Goal: Task Accomplishment & Management: Manage account settings

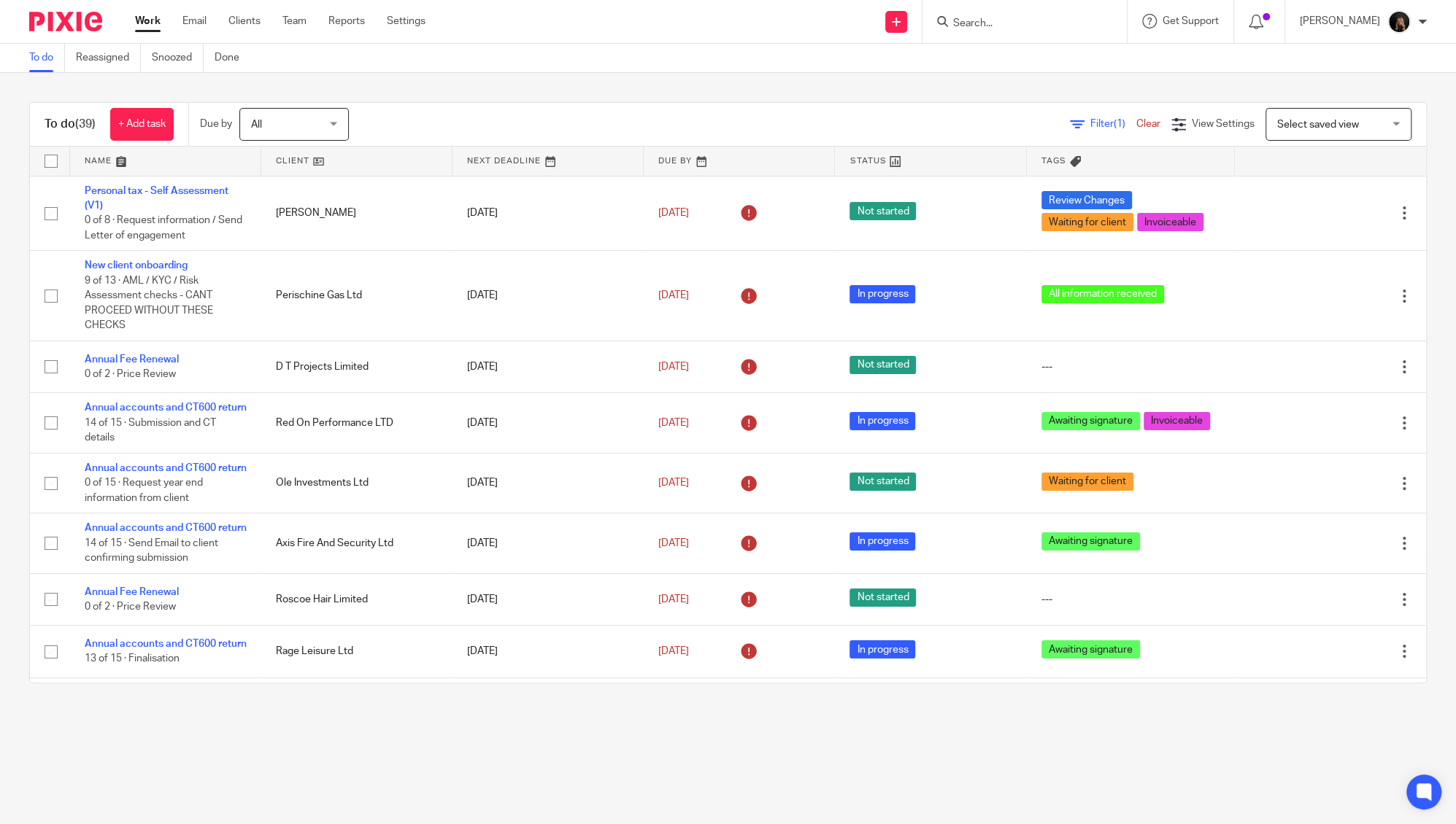
click at [370, 741] on main "To do Reassigned Snoozed Done To do (39) + Add task Due by All All Today Tomorr…" at bounding box center [728, 412] width 1456 height 824
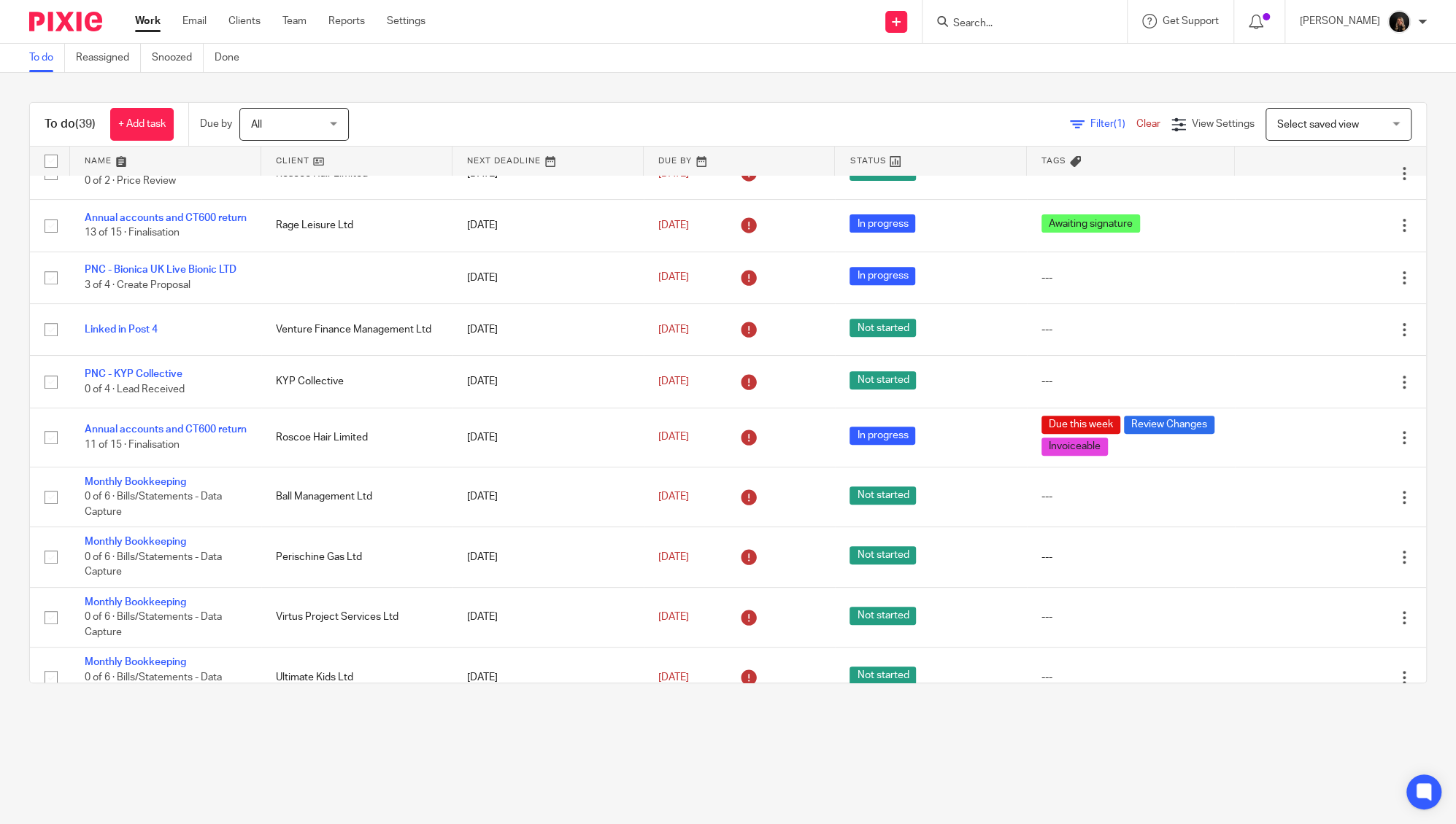
scroll to position [430, 0]
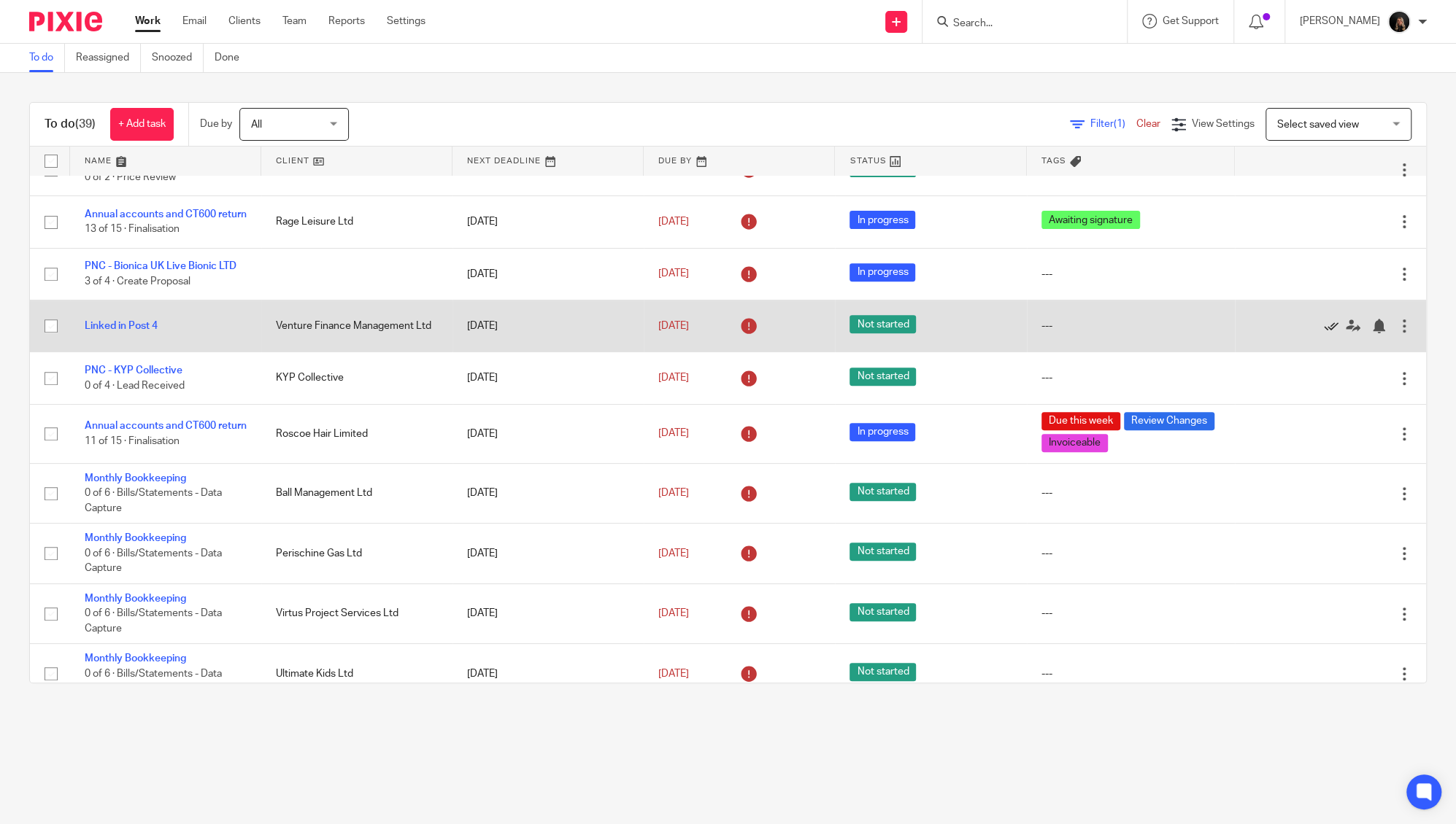
click at [1324, 334] on icon at bounding box center [1331, 325] width 14 height 14
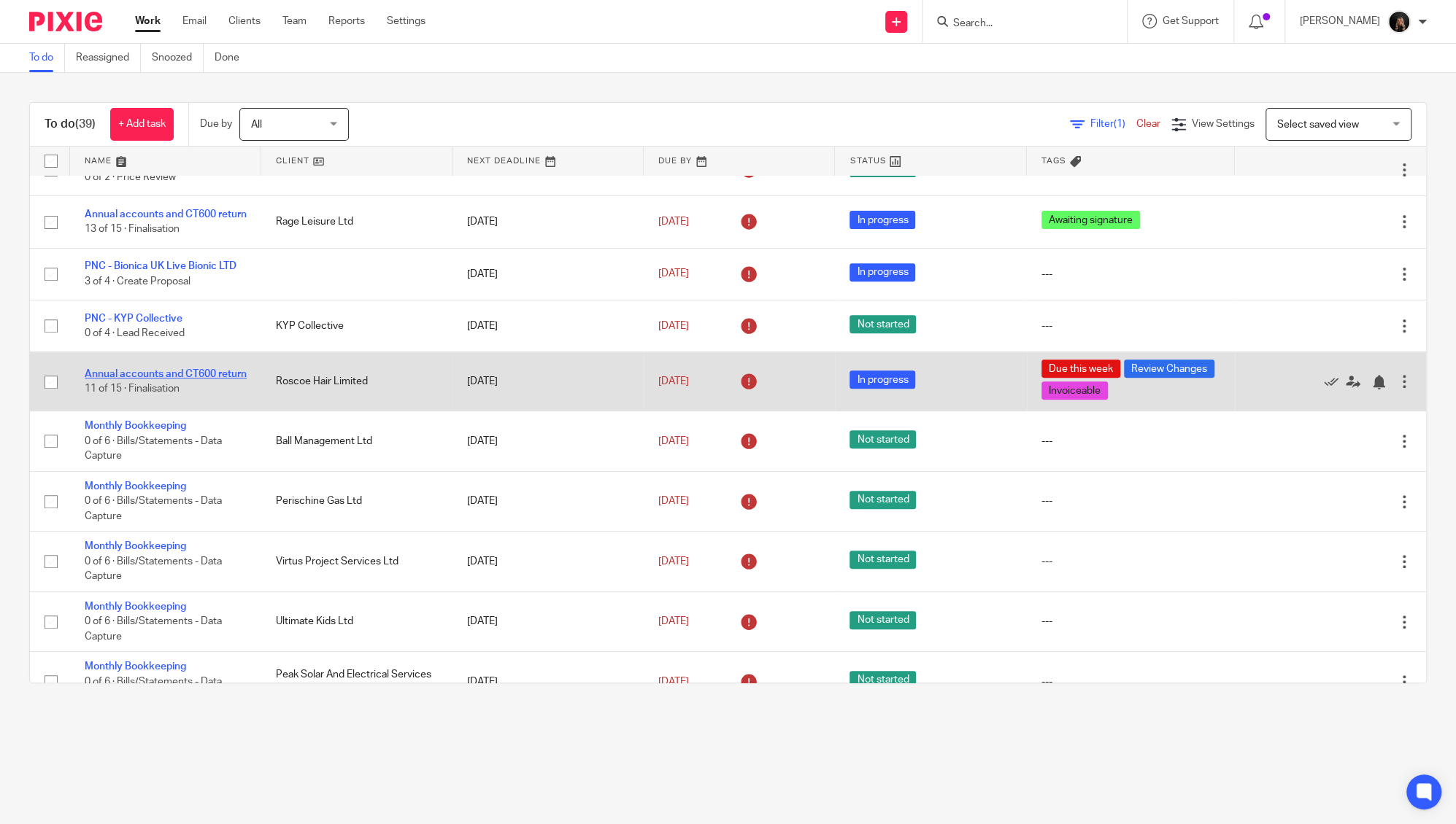
click at [185, 380] on link "Annual accounts and CT600 return" at bounding box center [166, 374] width 162 height 10
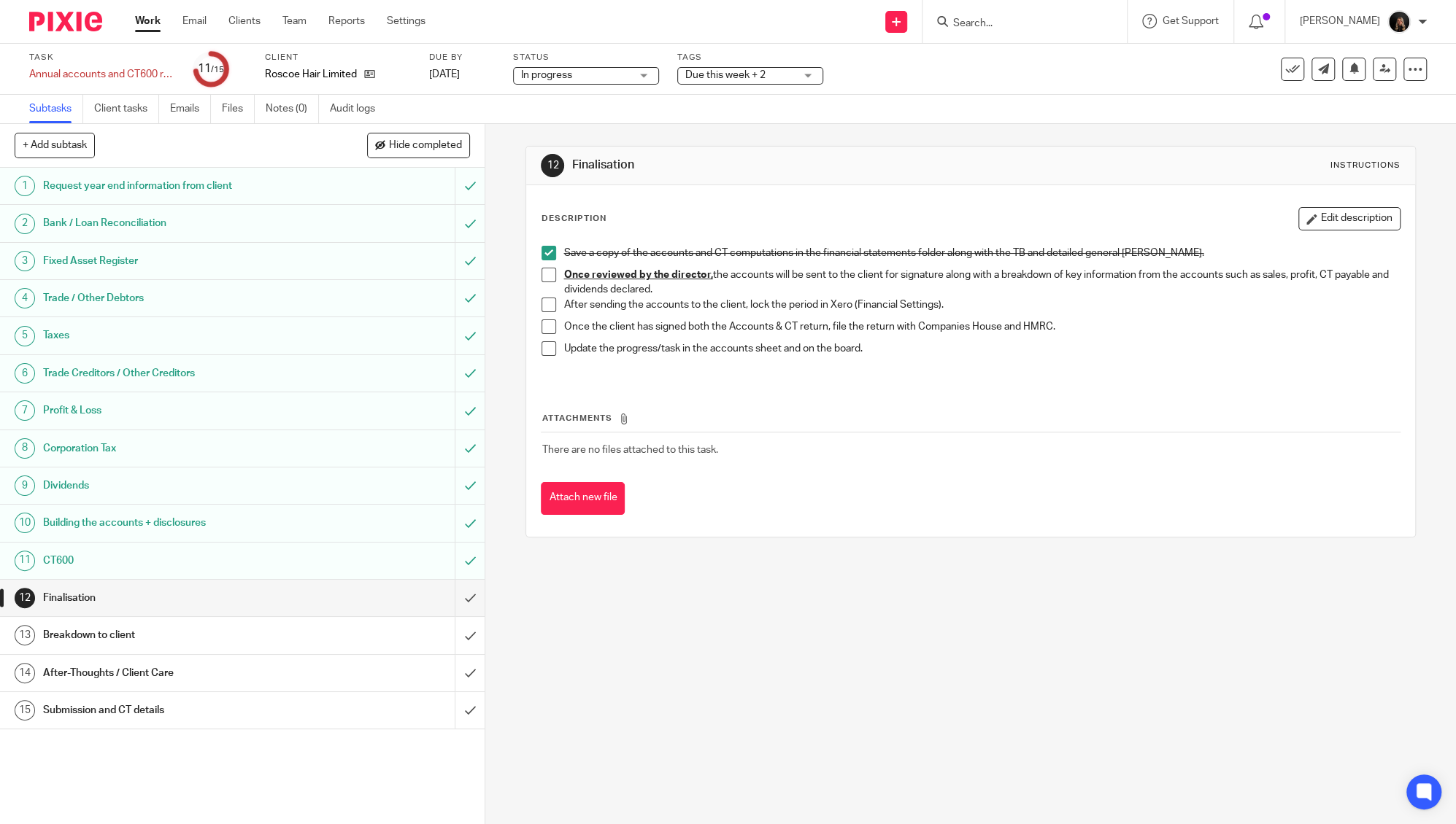
click at [138, 21] on link "Work" at bounding box center [148, 21] width 26 height 14
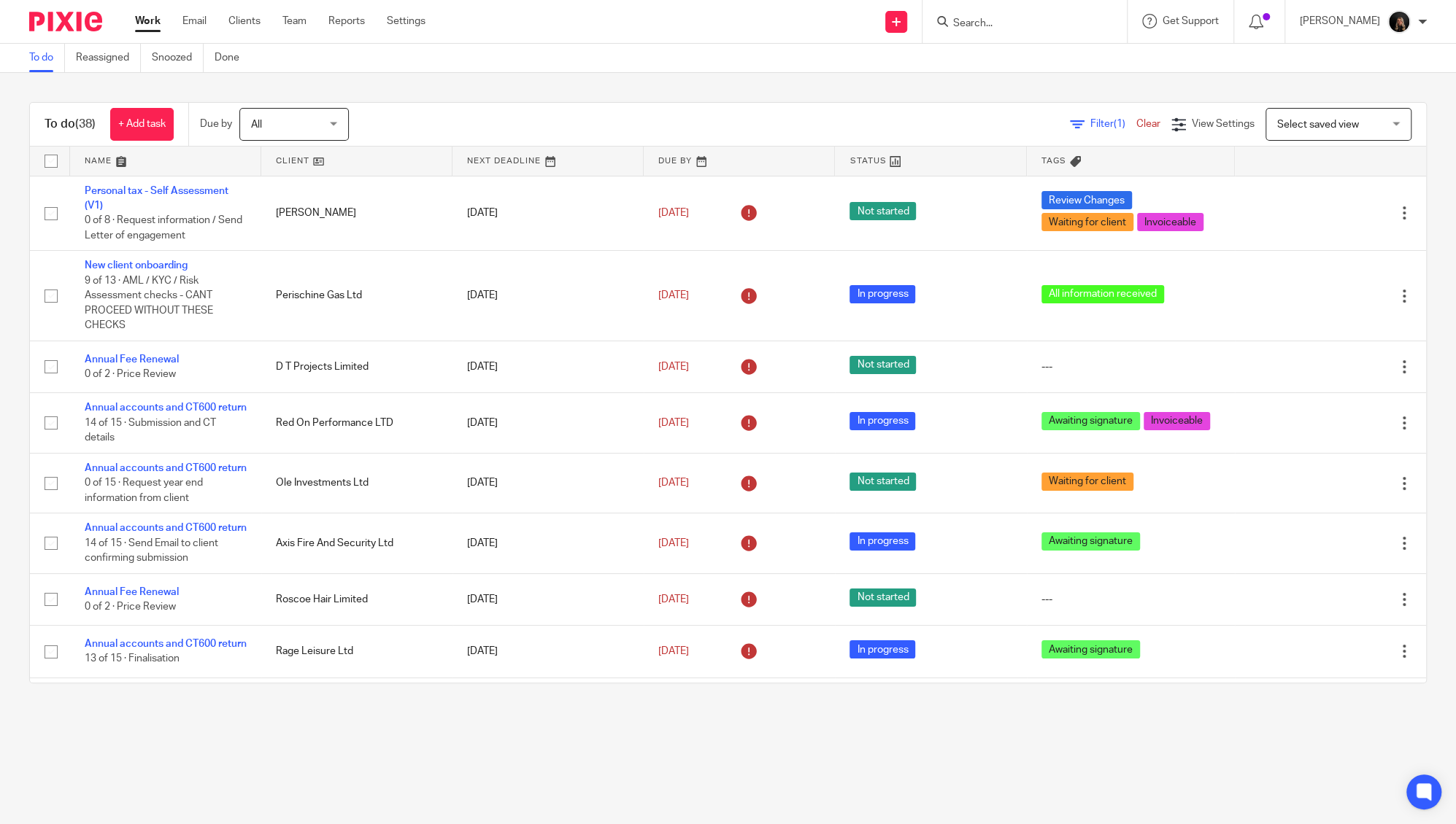
click at [111, 154] on link at bounding box center [165, 161] width 191 height 30
